Goal: Obtain resource: Obtain resource

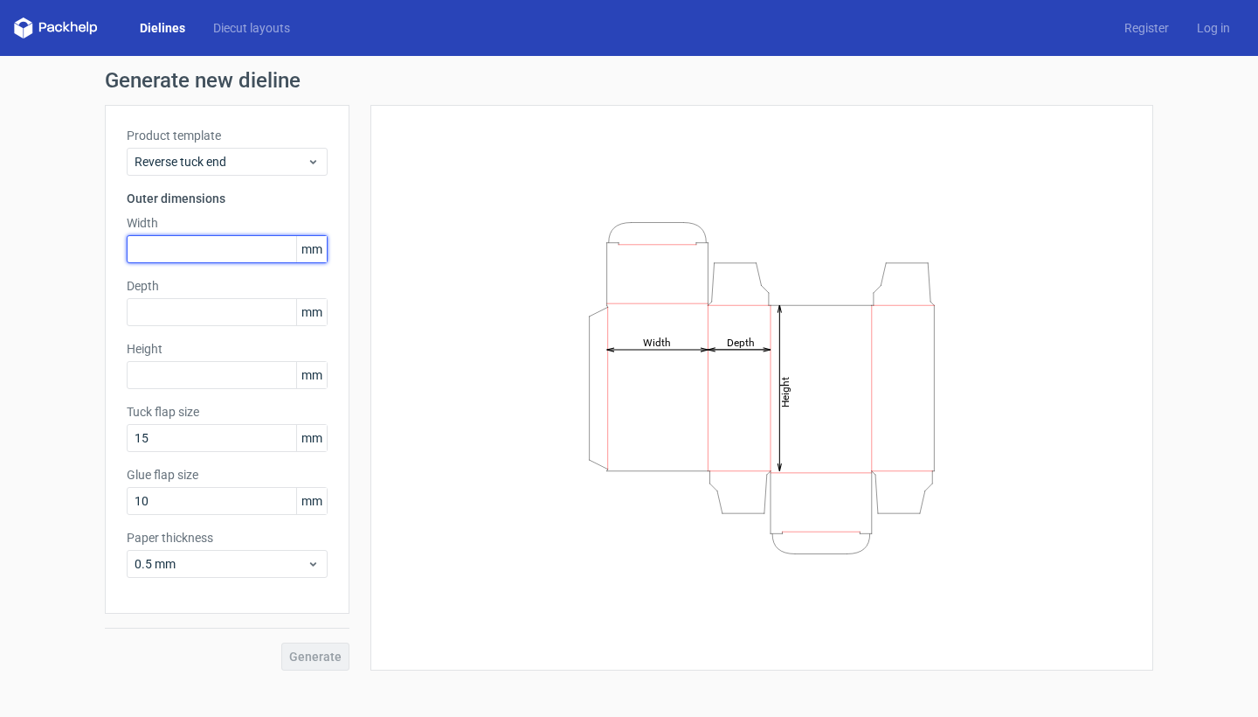
click at [213, 257] on input "text" at bounding box center [227, 249] width 201 height 28
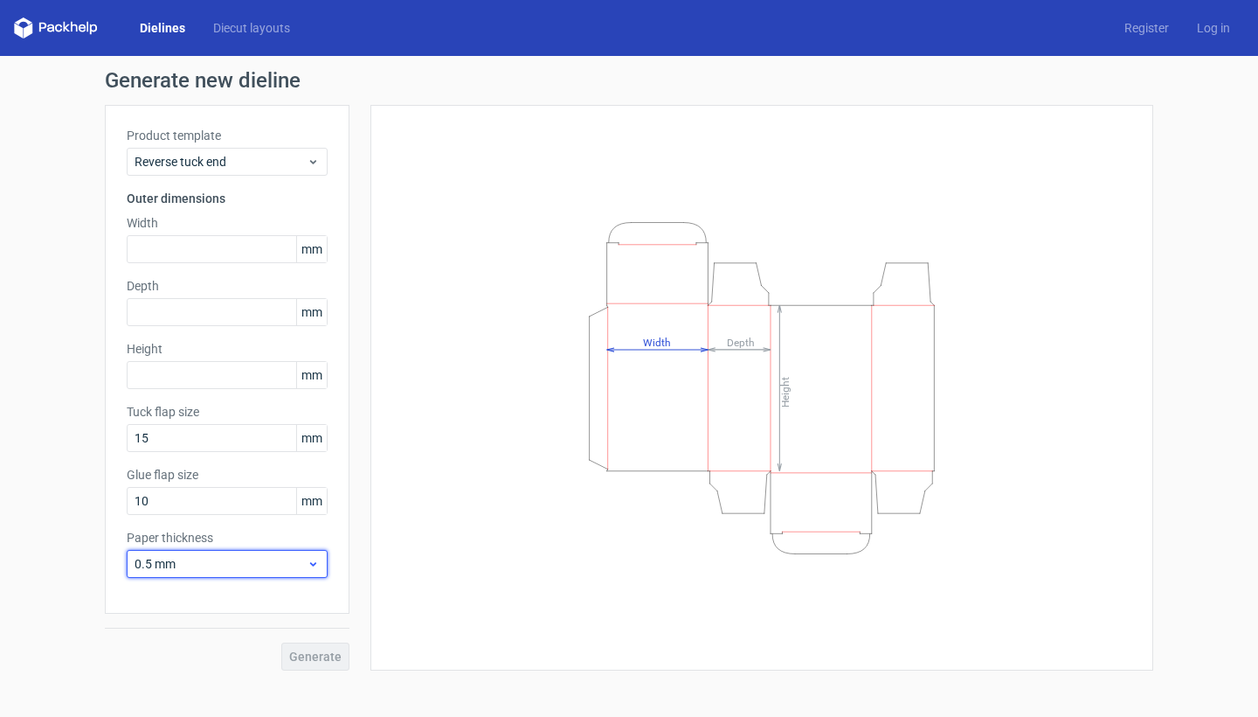
click at [213, 568] on span "0.5 mm" at bounding box center [221, 563] width 172 height 17
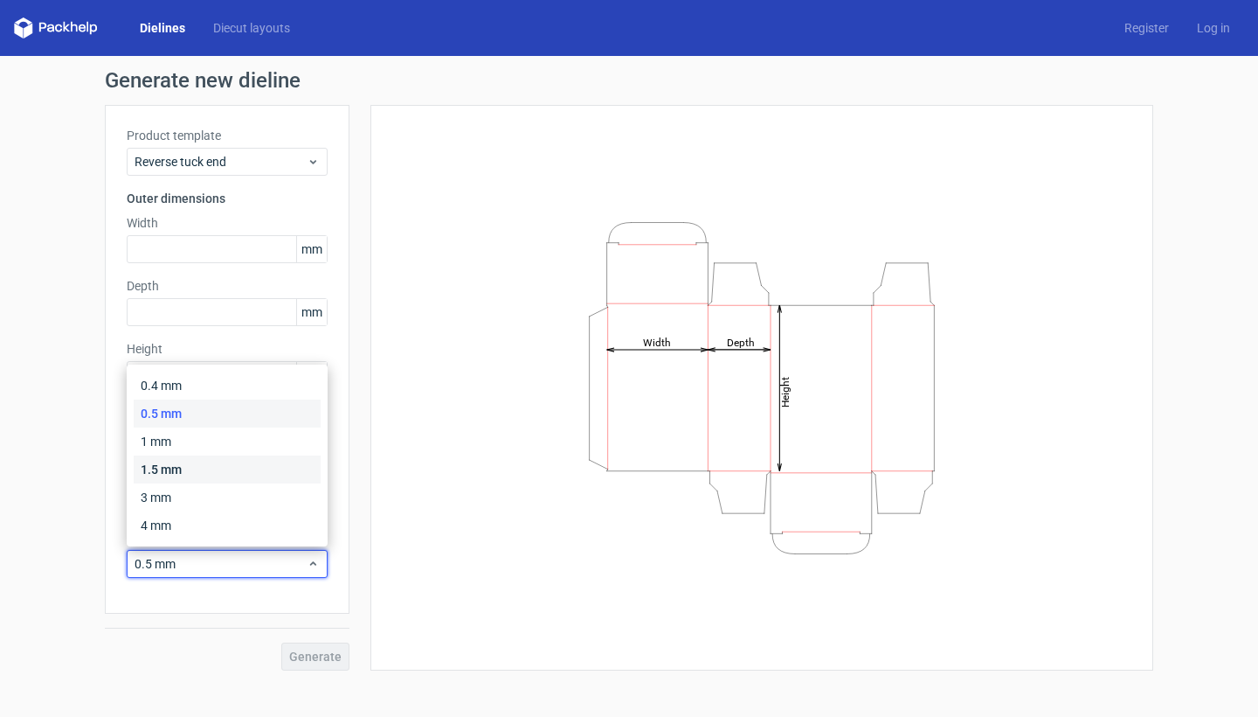
click at [184, 461] on div "1.5 mm" at bounding box center [227, 469] width 187 height 28
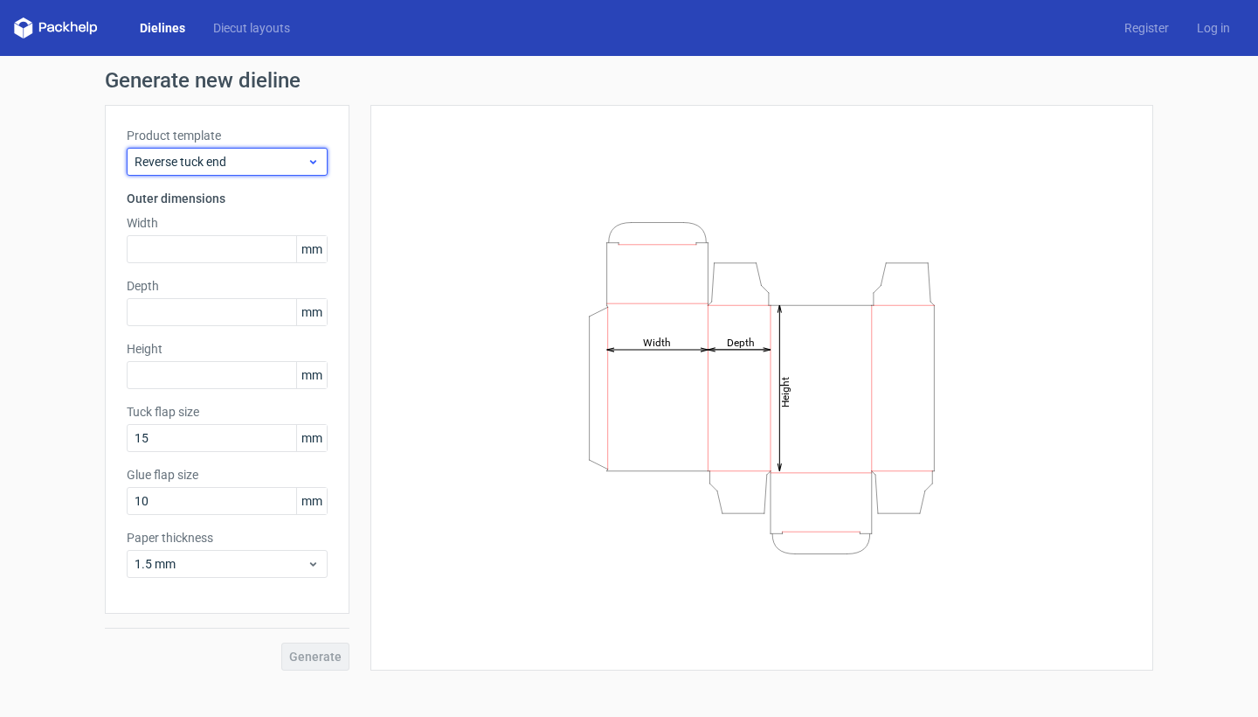
click at [234, 155] on span "Reverse tuck end" at bounding box center [221, 161] width 172 height 17
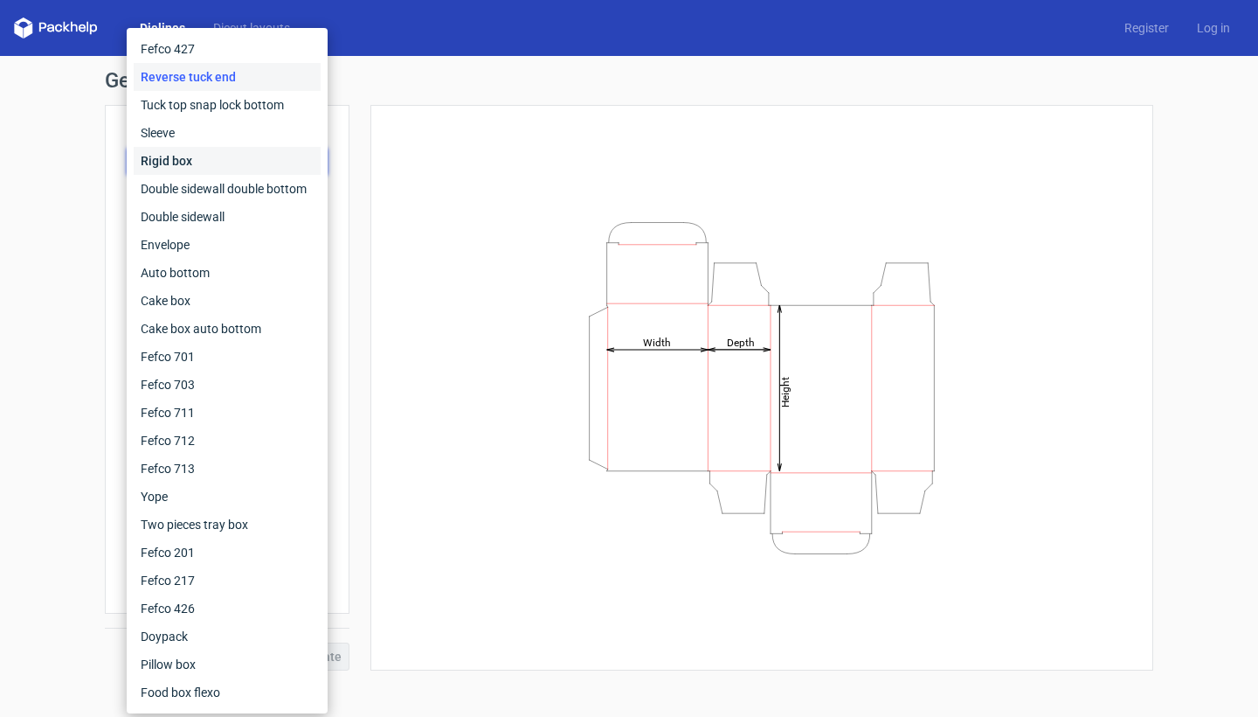
click at [226, 157] on div "Rigid box" at bounding box center [227, 161] width 187 height 28
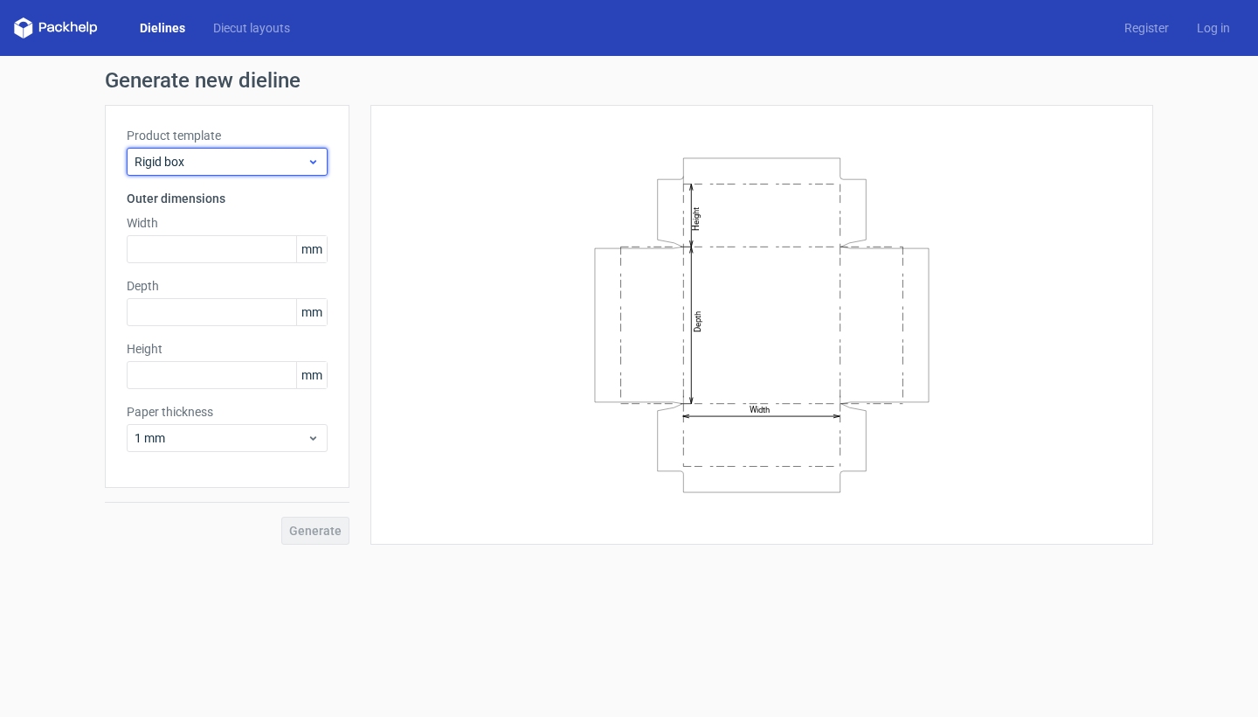
click at [226, 155] on span "Rigid box" at bounding box center [221, 161] width 172 height 17
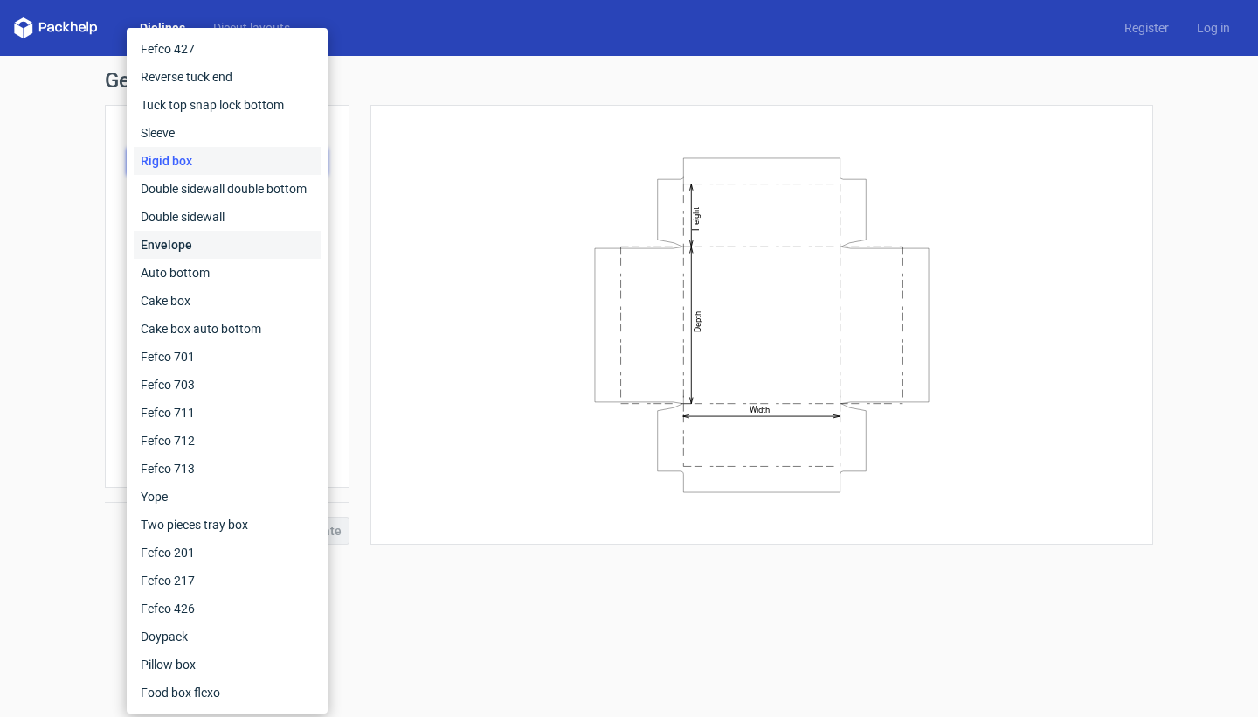
click at [235, 251] on div "Envelope" at bounding box center [227, 245] width 187 height 28
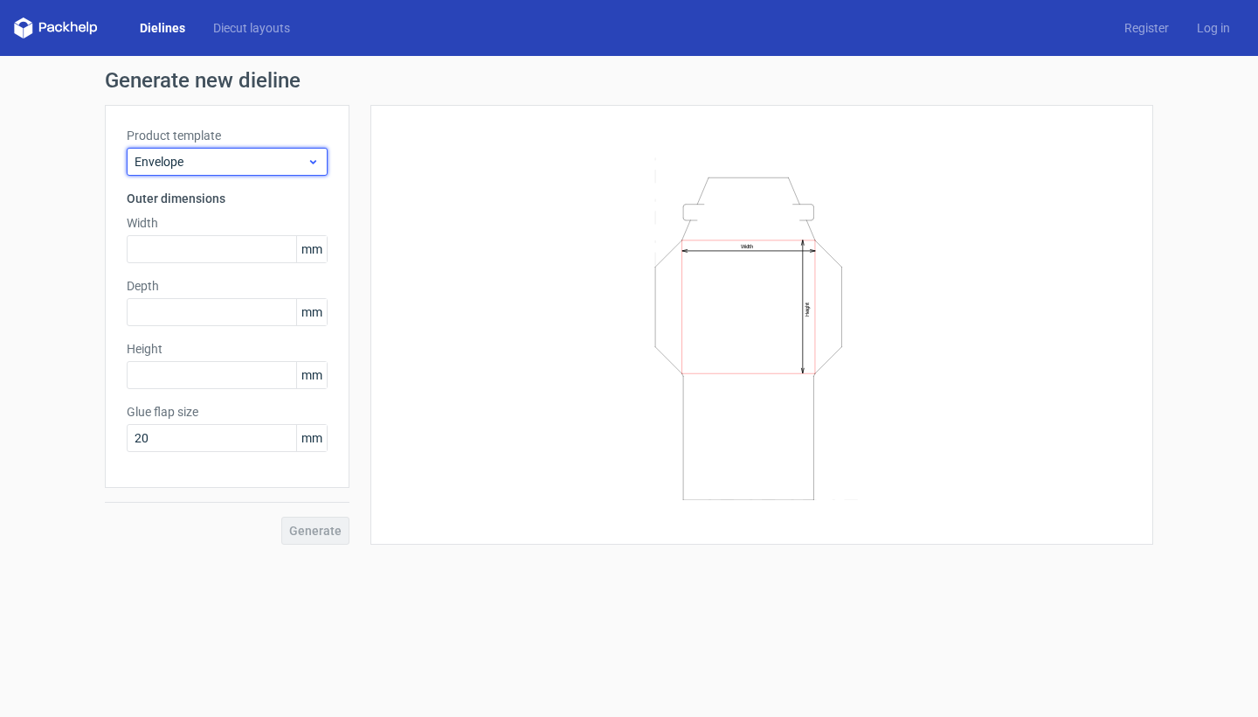
click at [218, 173] on div "Envelope" at bounding box center [227, 162] width 201 height 28
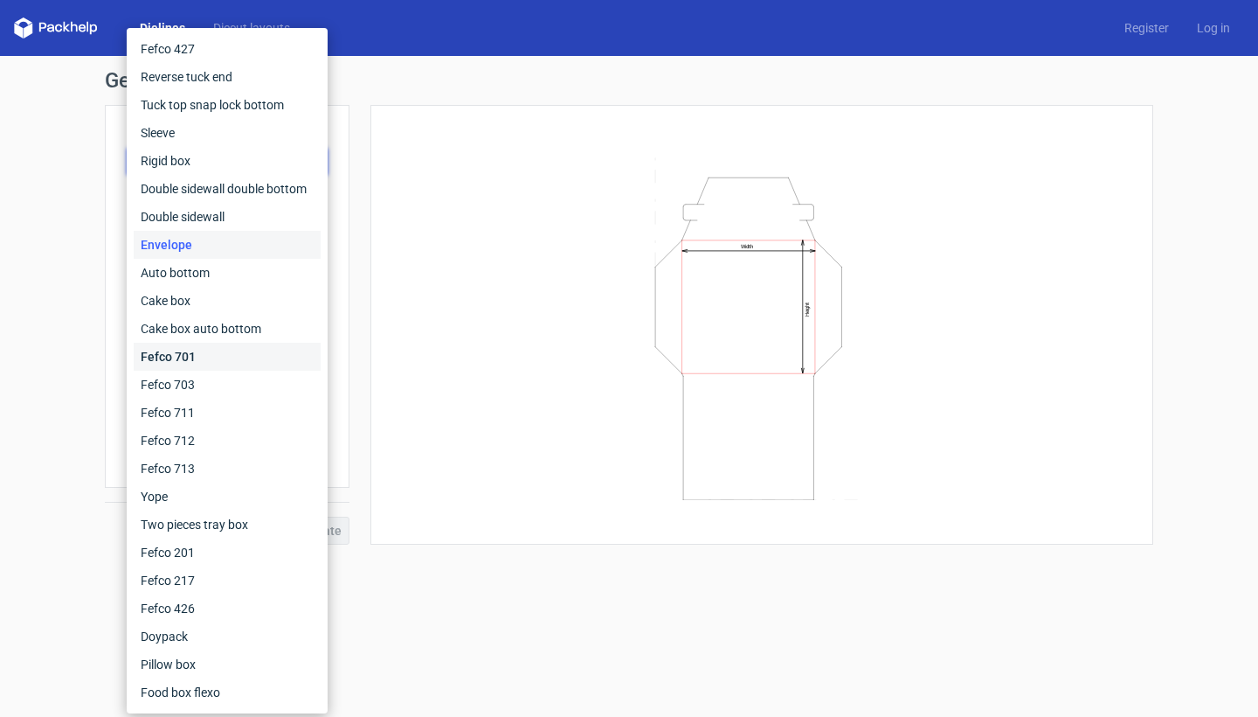
click at [207, 355] on div "Fefco 701" at bounding box center [227, 357] width 187 height 28
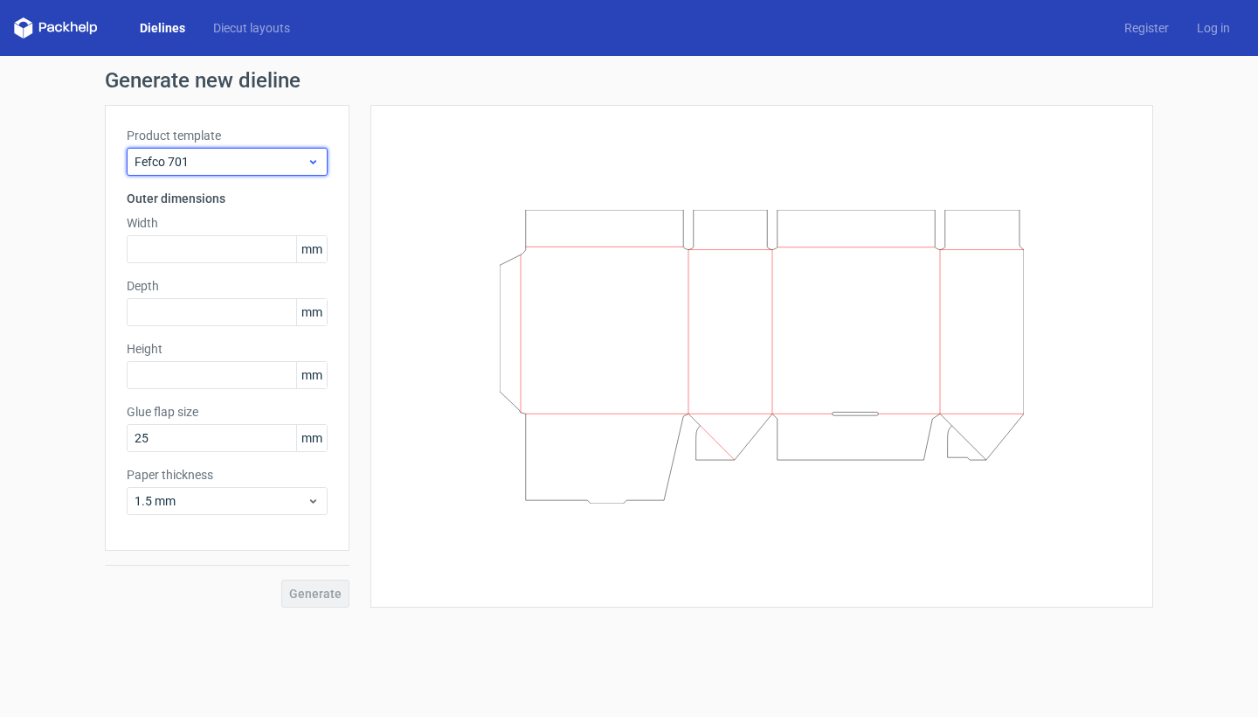
click at [238, 156] on span "Fefco 701" at bounding box center [221, 161] width 172 height 17
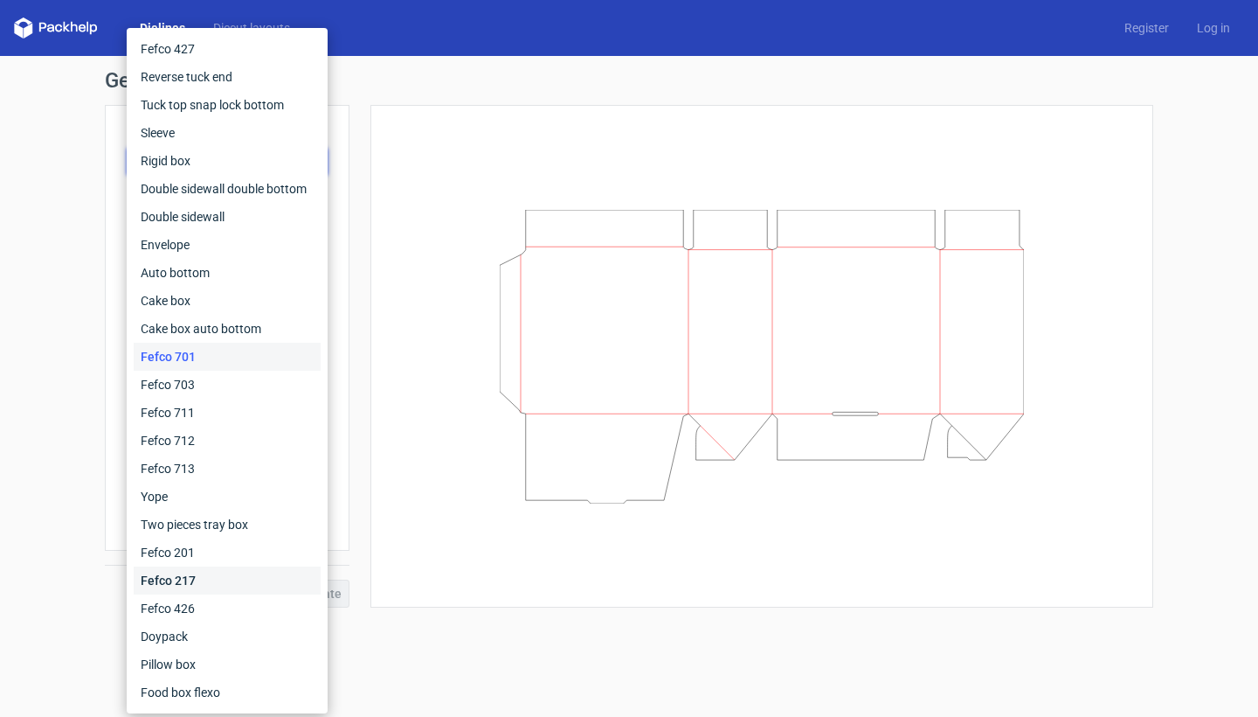
click at [232, 574] on div "Fefco 217" at bounding box center [227, 580] width 187 height 28
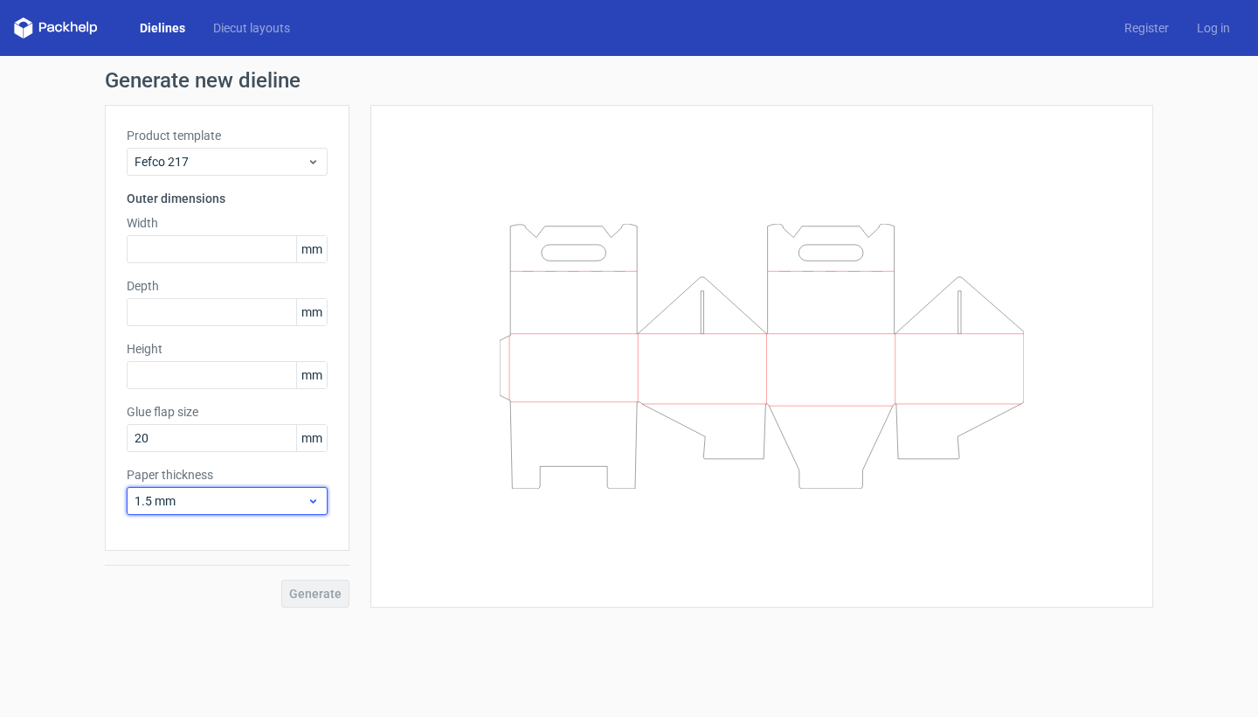
click at [222, 488] on div "1.5 mm" at bounding box center [227, 501] width 201 height 28
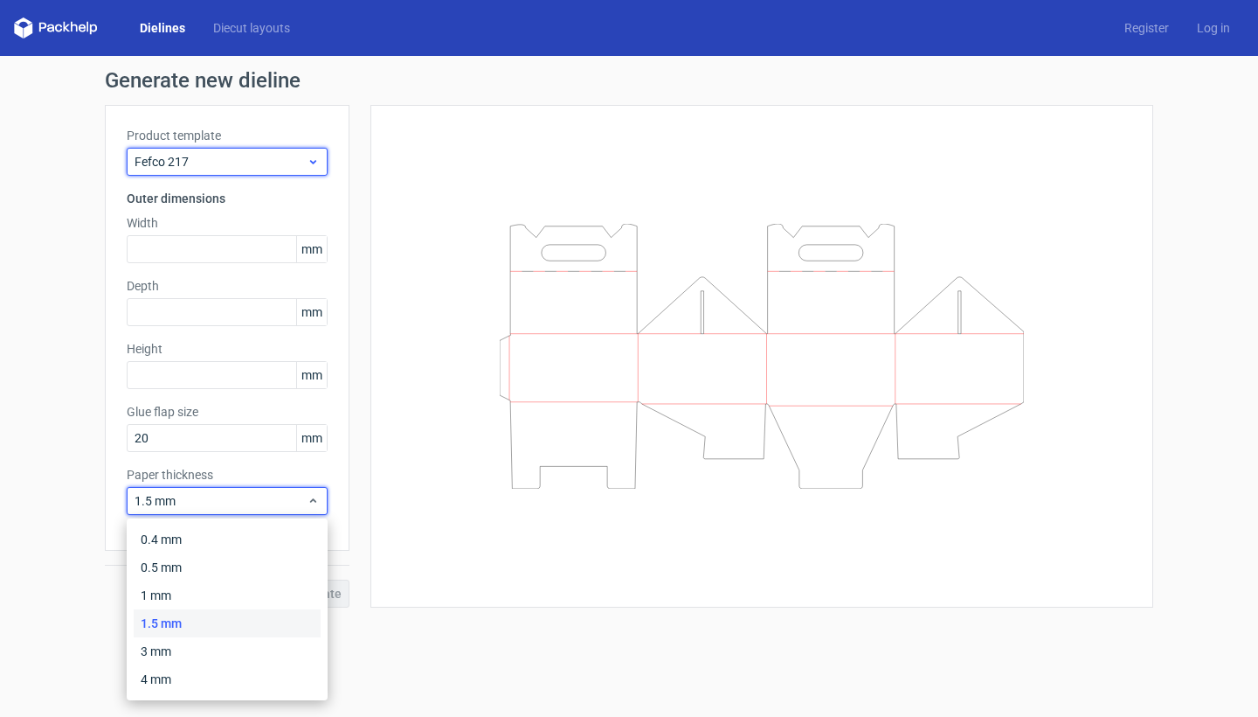
click at [184, 166] on span "Fefco 217" at bounding box center [221, 161] width 172 height 17
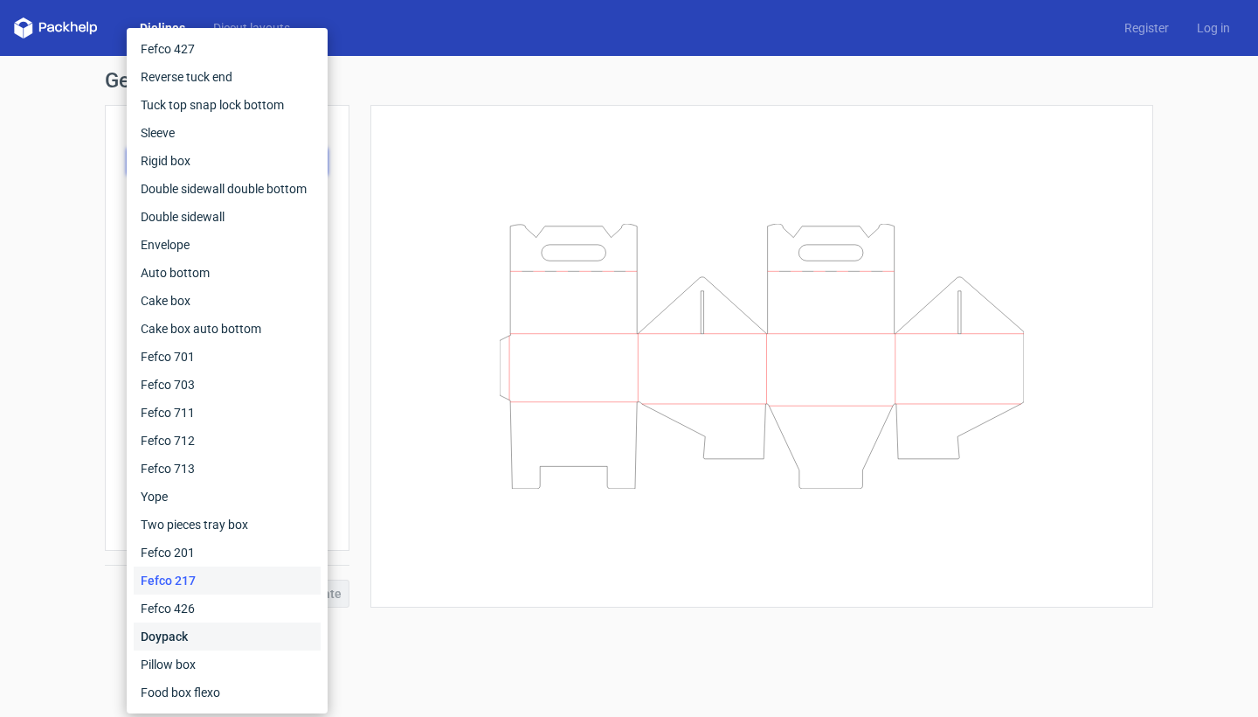
click at [207, 633] on div "Doypack" at bounding box center [227, 636] width 187 height 28
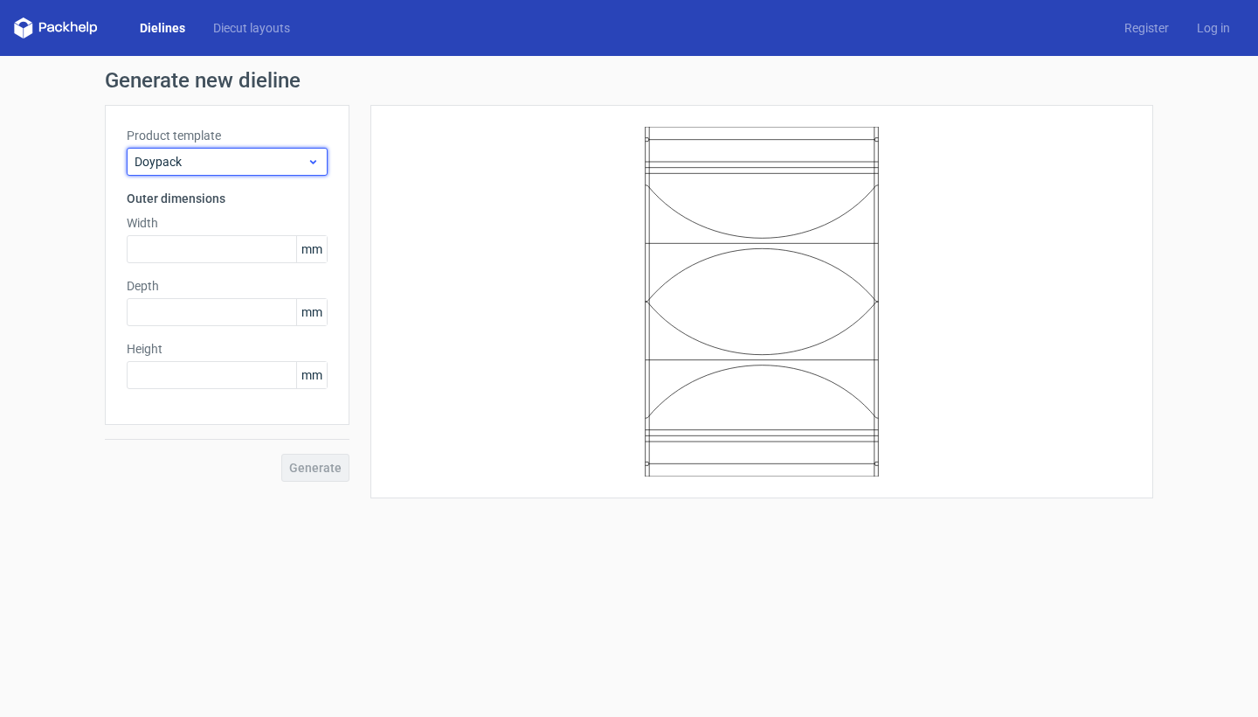
click at [237, 151] on div "Doypack" at bounding box center [227, 162] width 201 height 28
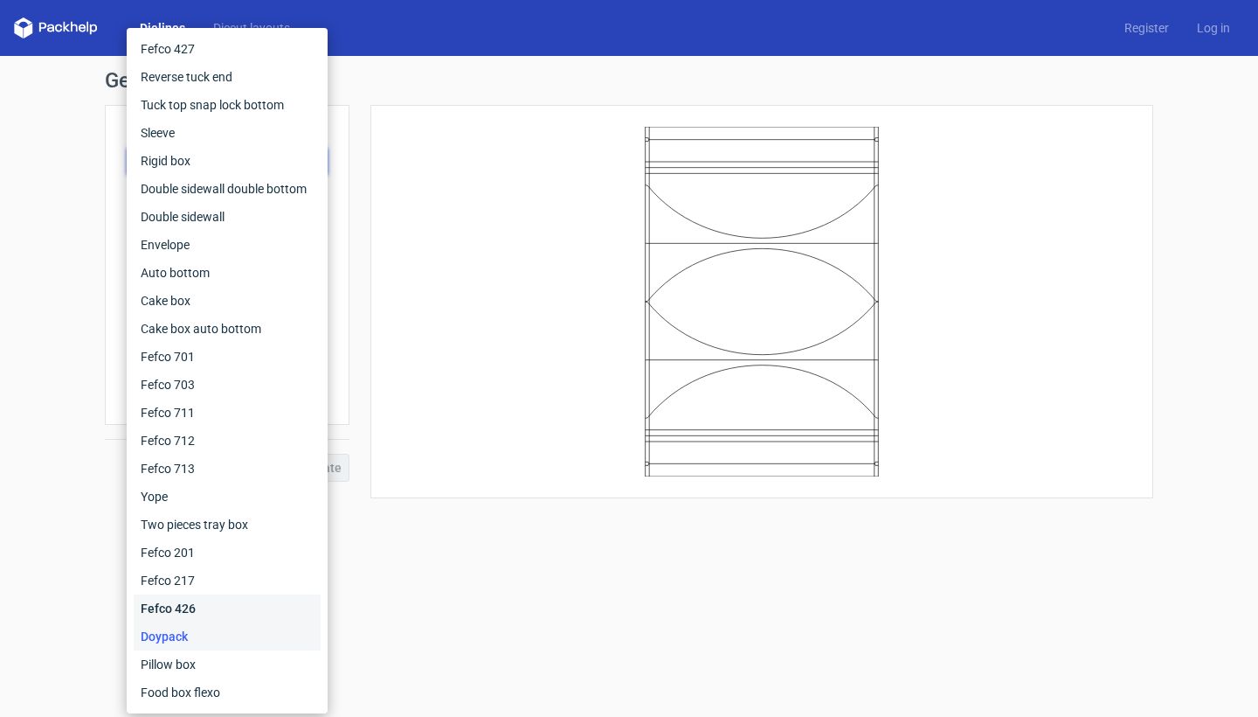
click at [209, 610] on div "Fefco 426" at bounding box center [227, 608] width 187 height 28
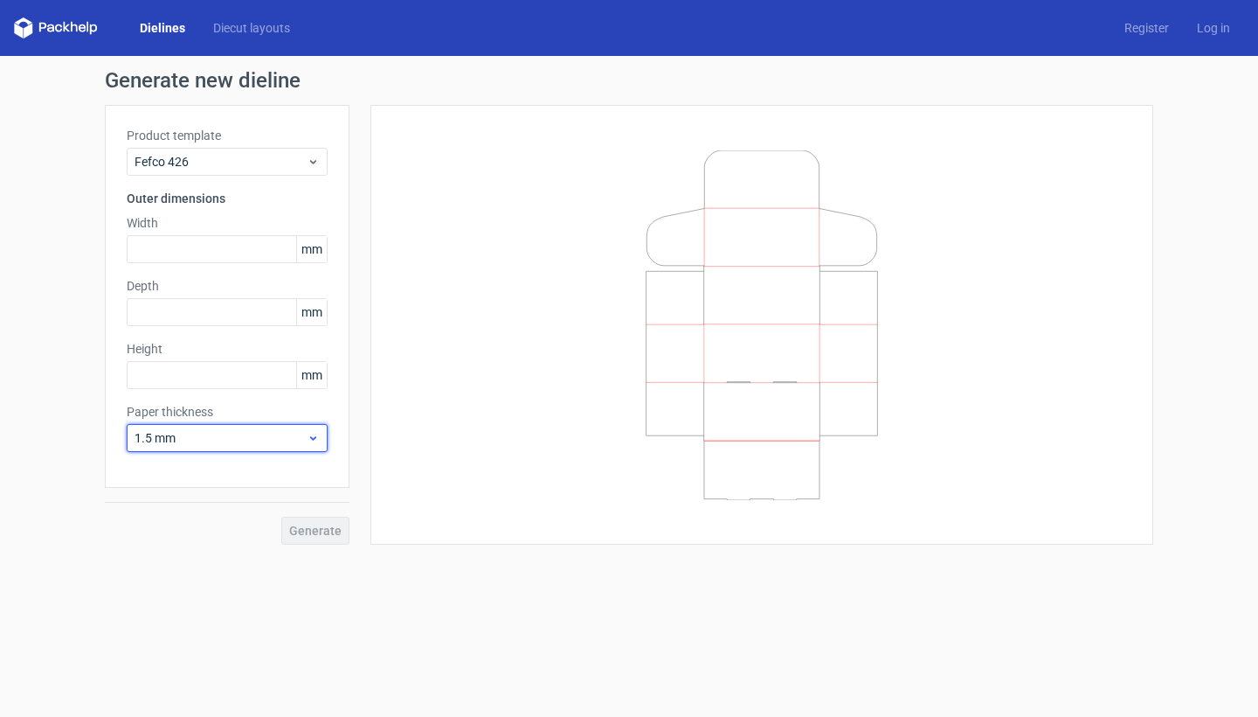
click at [221, 443] on span "1.5 mm" at bounding box center [221, 437] width 172 height 17
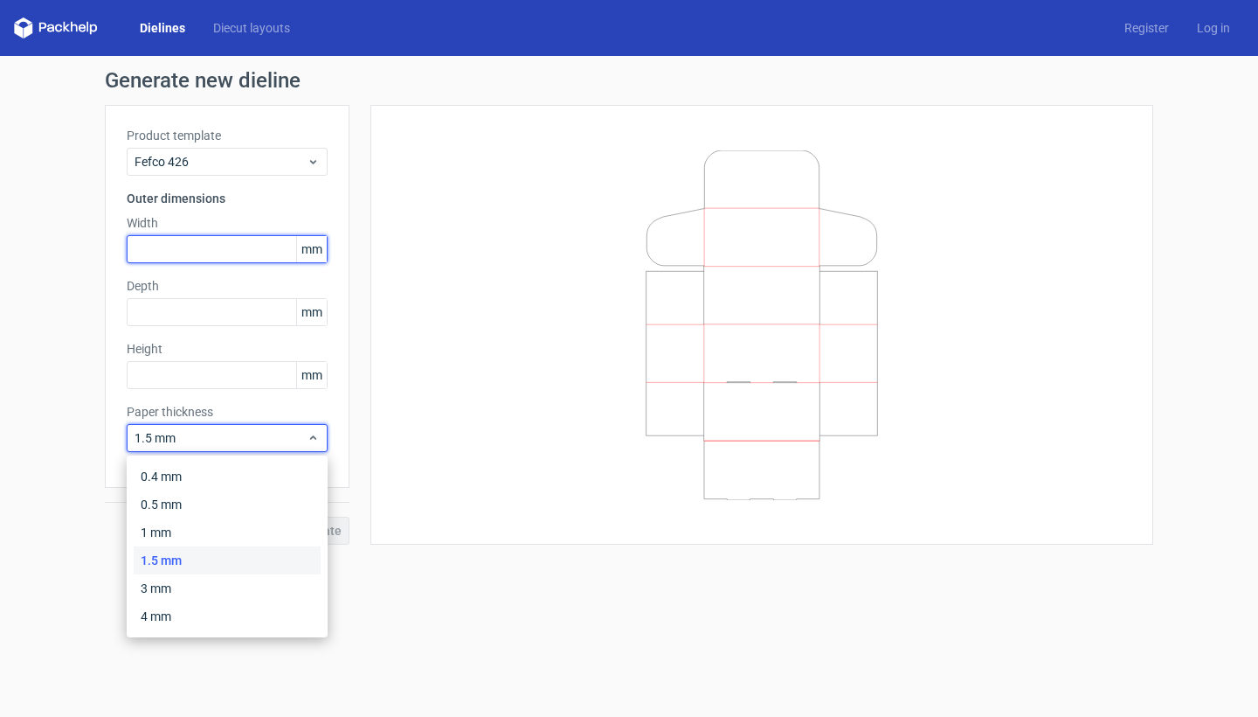
click at [213, 253] on input "text" at bounding box center [227, 249] width 201 height 28
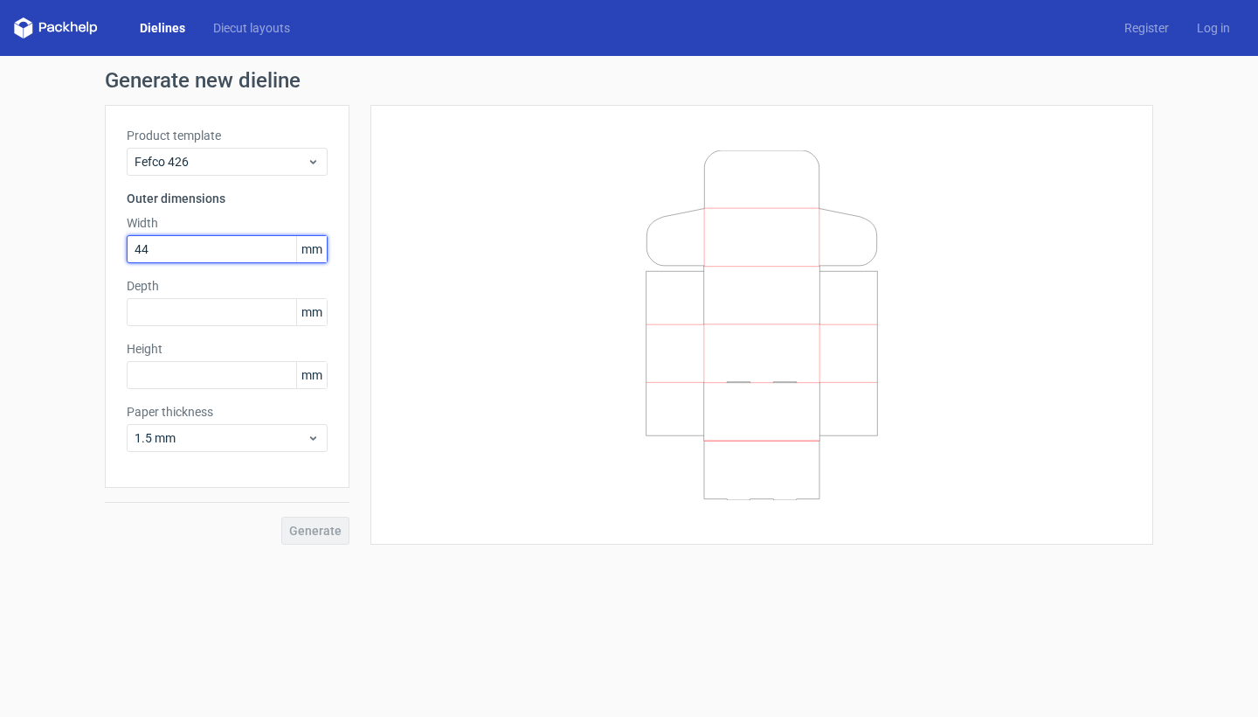
type input "440"
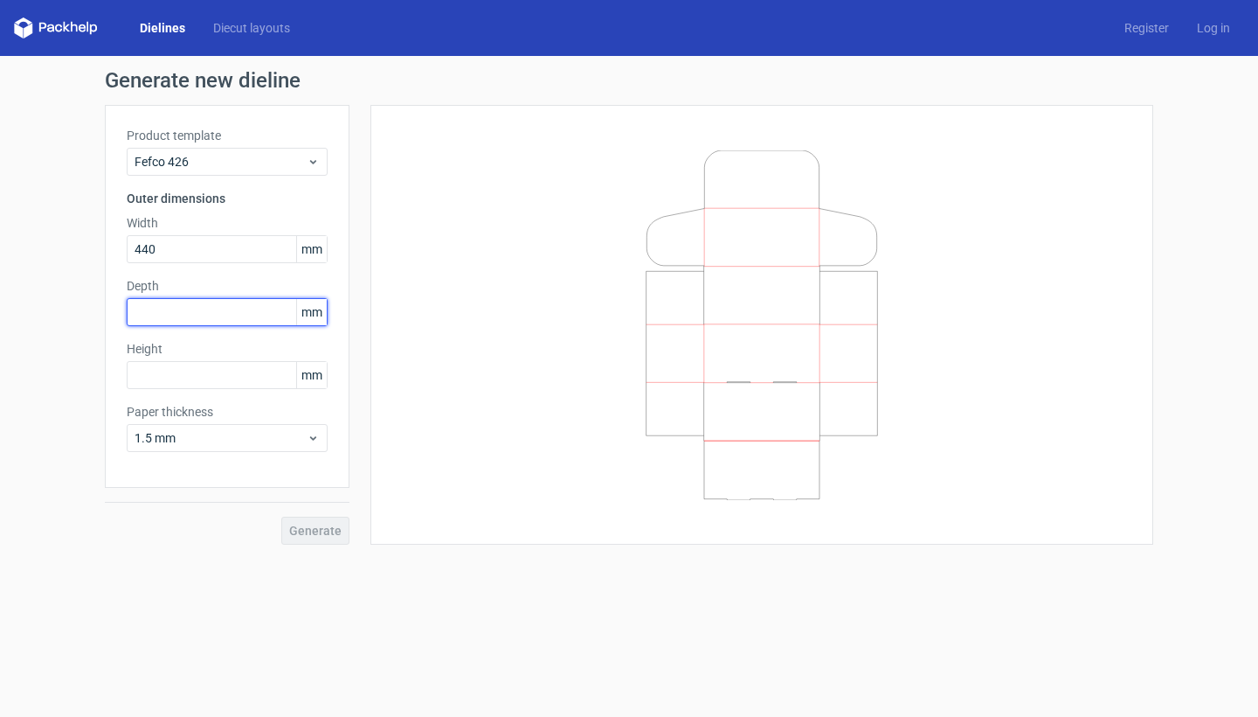
click at [223, 309] on input "text" at bounding box center [227, 312] width 201 height 28
type input "320"
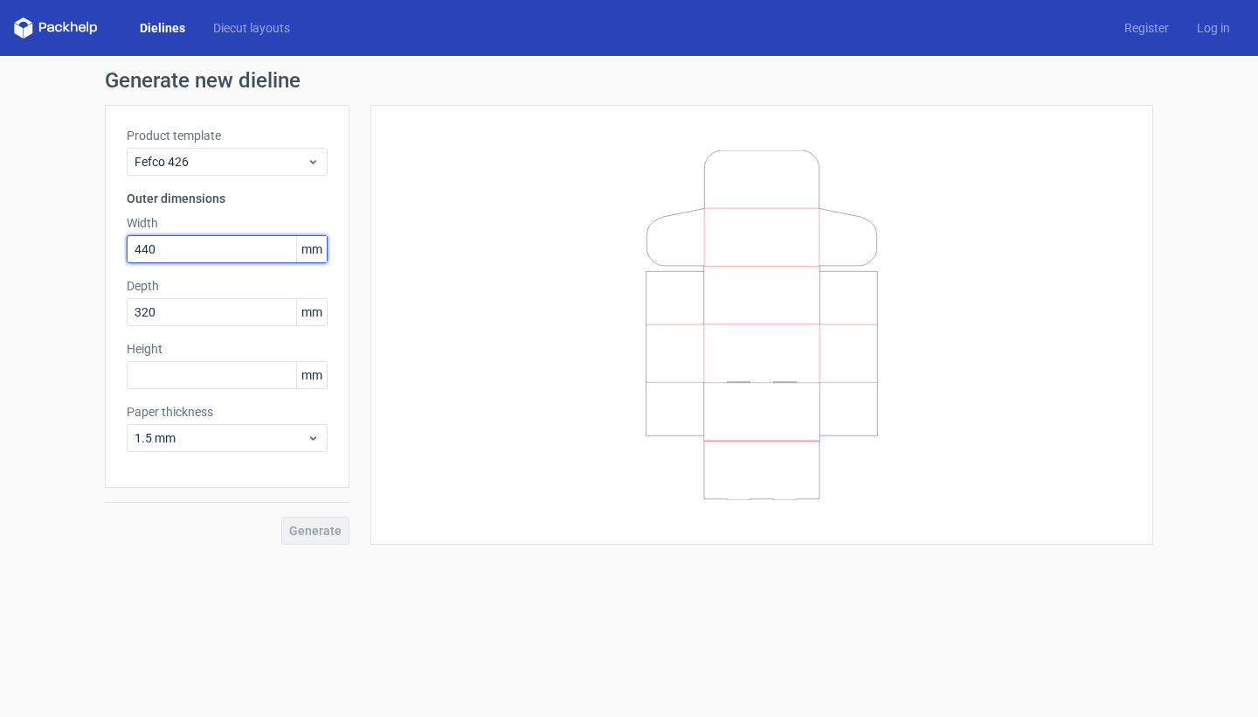
click at [188, 259] on input "440" at bounding box center [227, 249] width 201 height 28
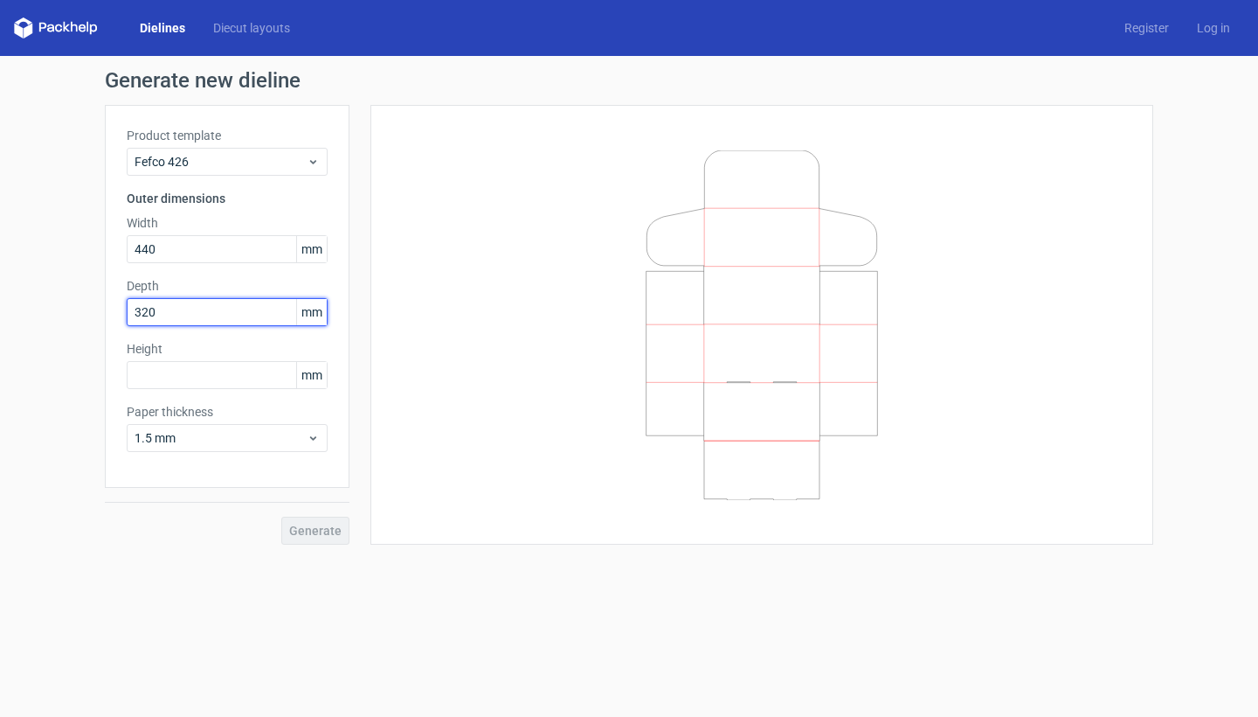
click at [169, 316] on input "320" at bounding box center [227, 312] width 201 height 28
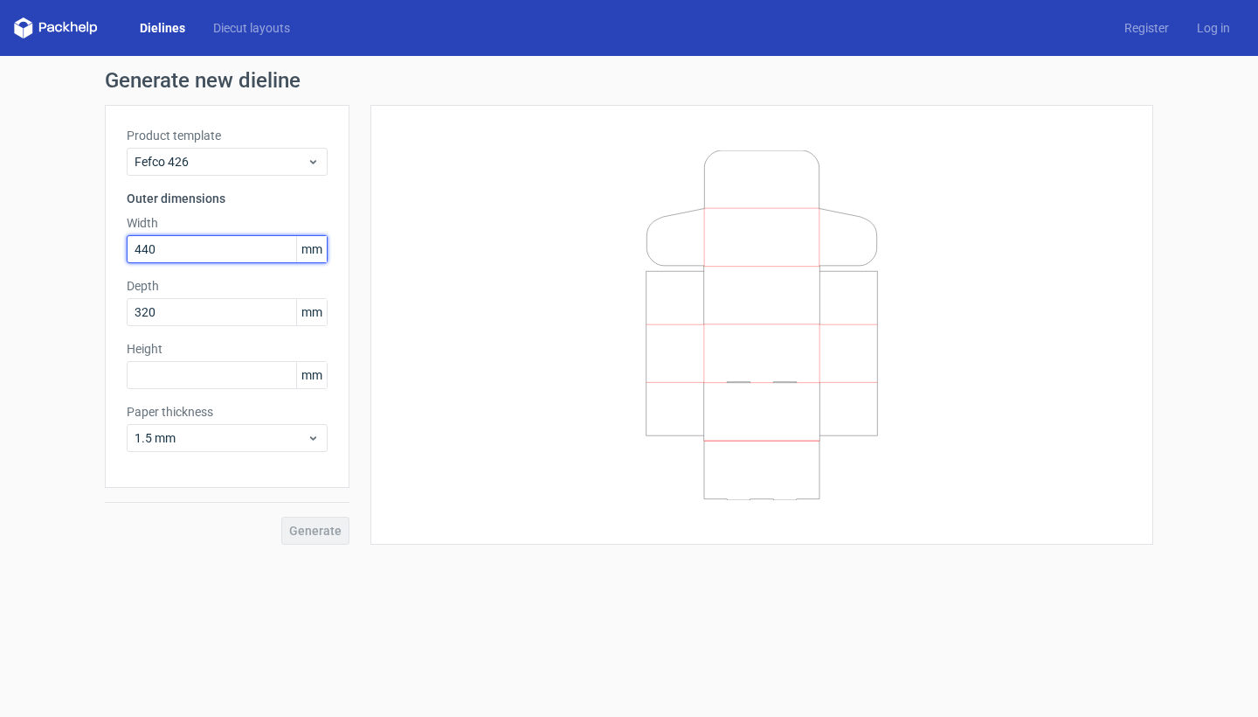
click at [167, 252] on input "440" at bounding box center [227, 249] width 201 height 28
type input "460"
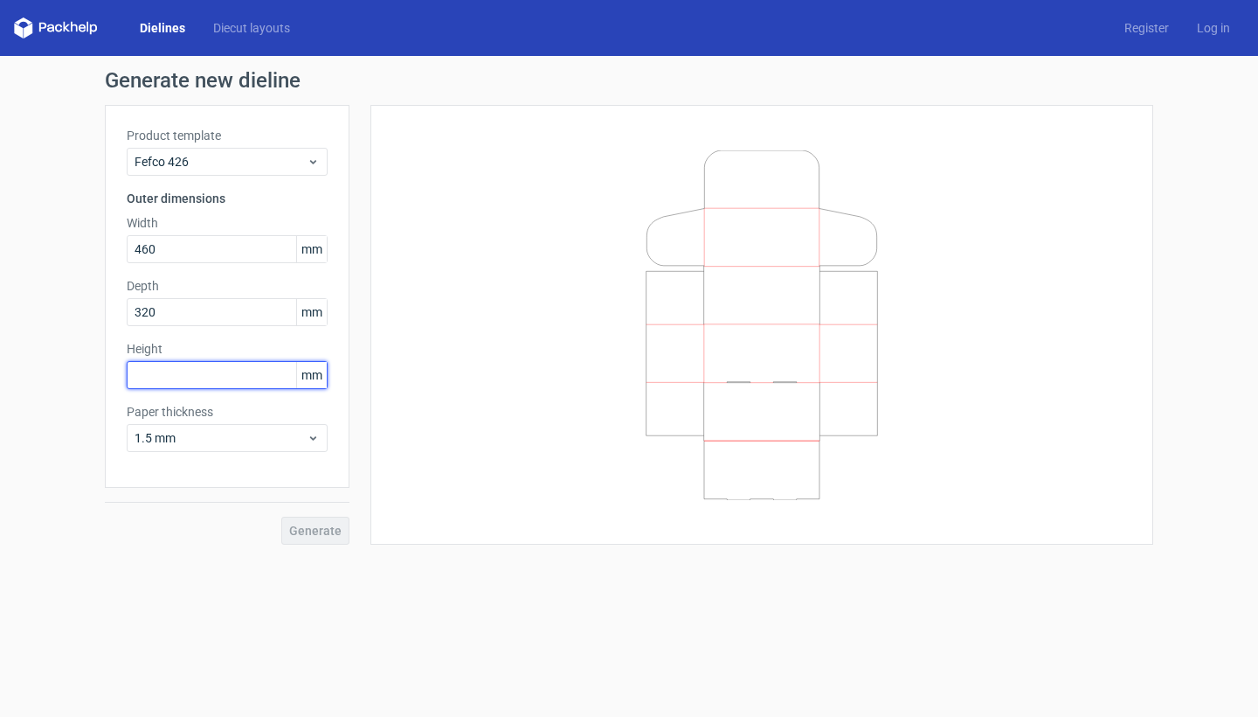
click at [147, 386] on input "text" at bounding box center [227, 375] width 201 height 28
type input "30"
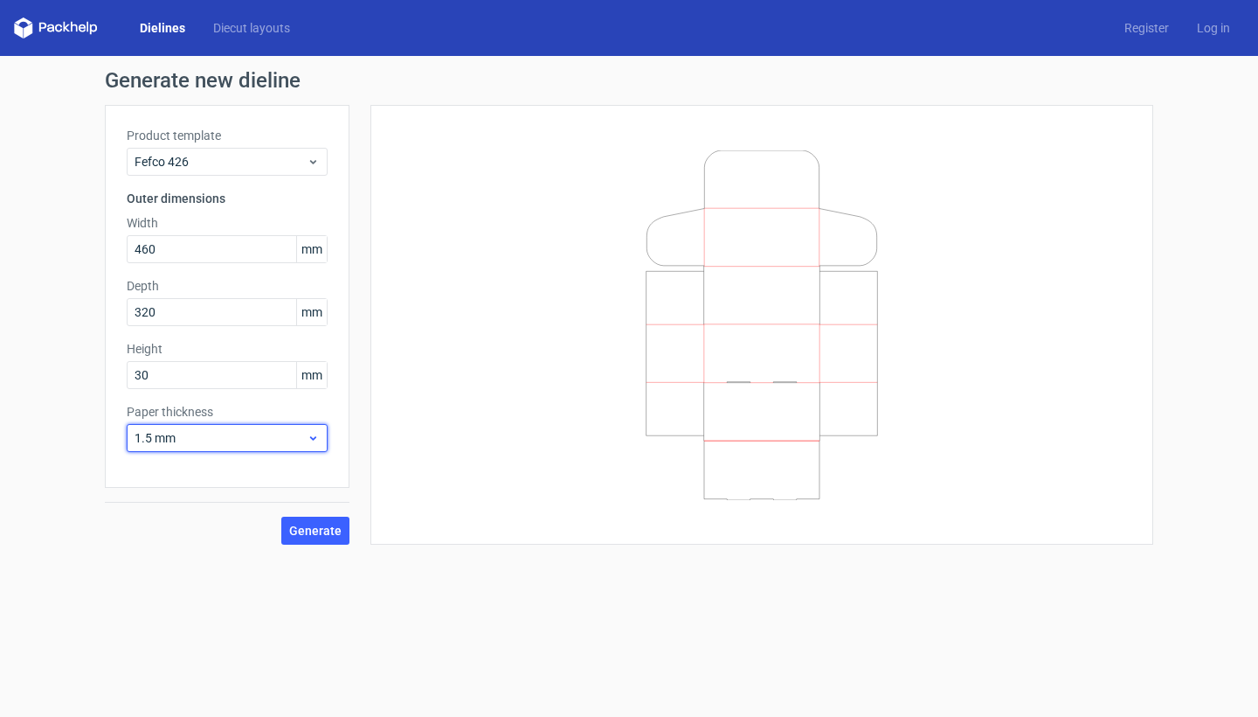
click at [267, 441] on span "1.5 mm" at bounding box center [221, 437] width 172 height 17
click at [227, 582] on div "3 mm" at bounding box center [227, 588] width 187 height 28
click at [322, 537] on button "Generate" at bounding box center [315, 530] width 68 height 28
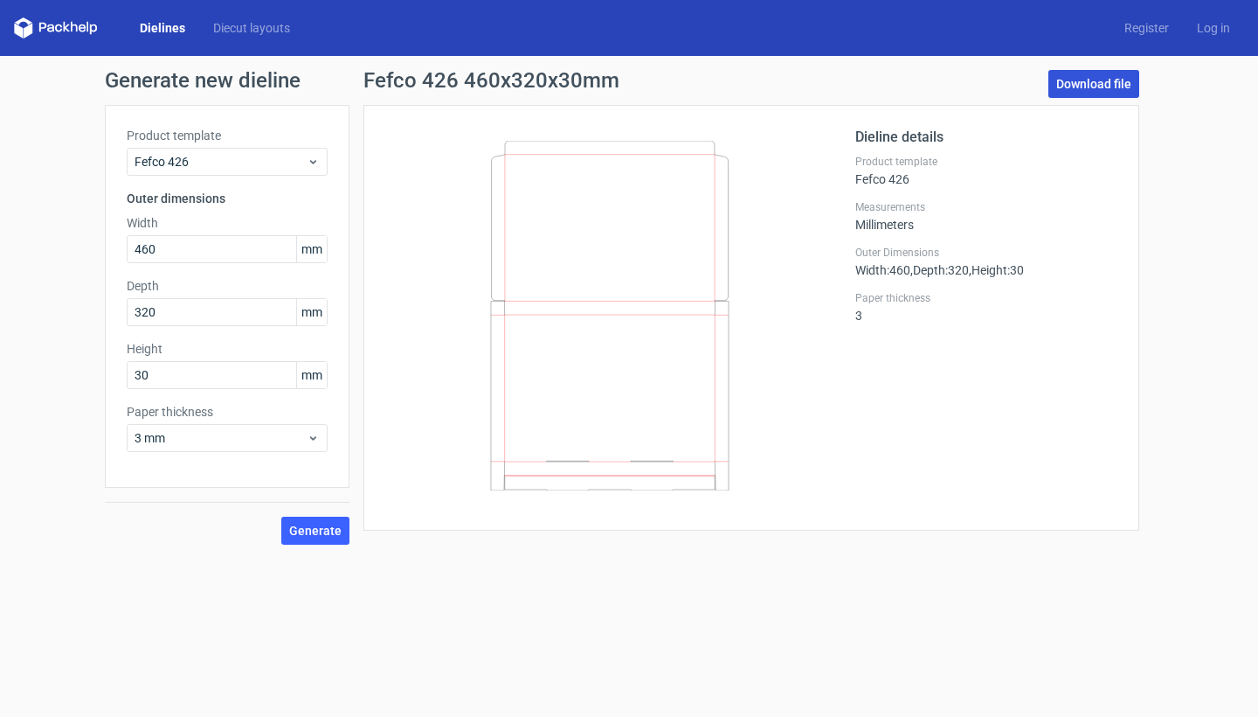
click at [1086, 91] on link "Download file" at bounding box center [1094, 84] width 91 height 28
